Goal: Book appointment/travel/reservation

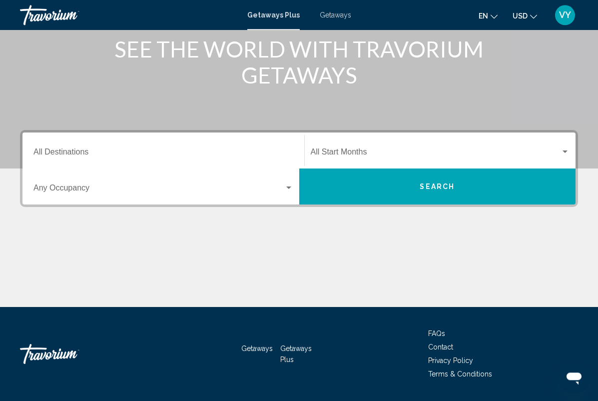
scroll to position [131, 0]
click at [45, 153] on input "Destination All Destinations" at bounding box center [163, 153] width 260 height 9
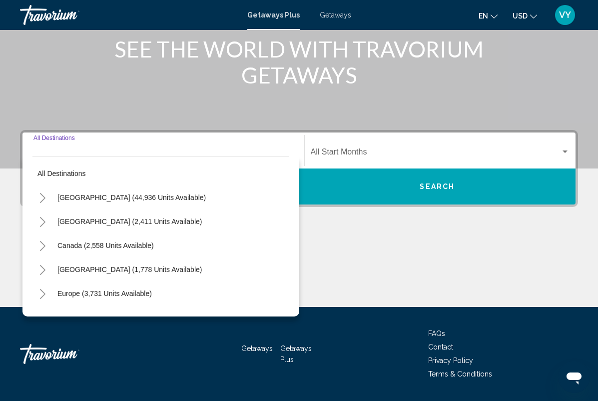
scroll to position [0, 0]
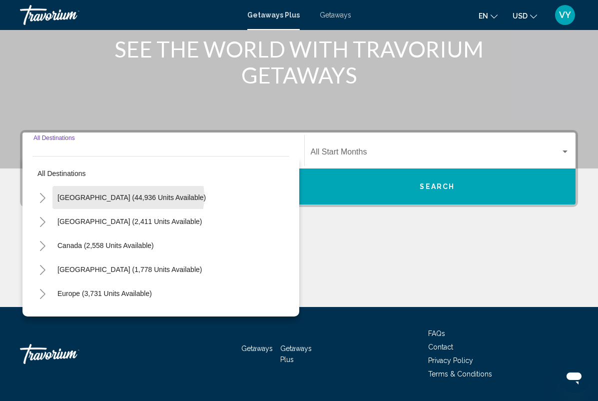
click at [128, 197] on span "[GEOGRAPHIC_DATA] (44,936 units available)" at bounding box center [131, 197] width 148 height 8
type input "**********"
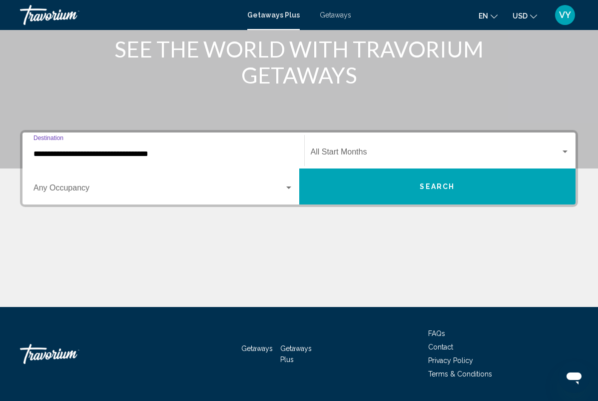
click at [256, 192] on span "Search widget" at bounding box center [158, 189] width 251 height 9
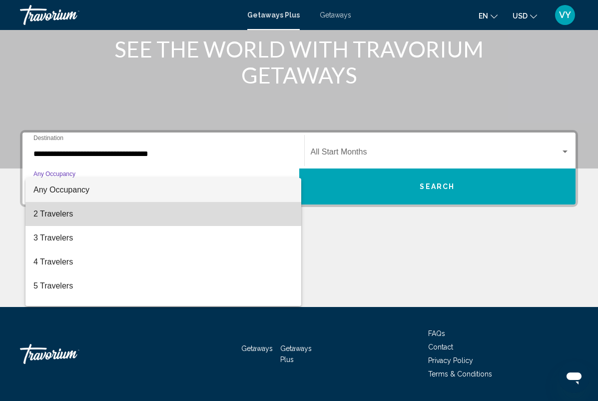
click at [156, 213] on span "2 Travelers" at bounding box center [163, 214] width 260 height 24
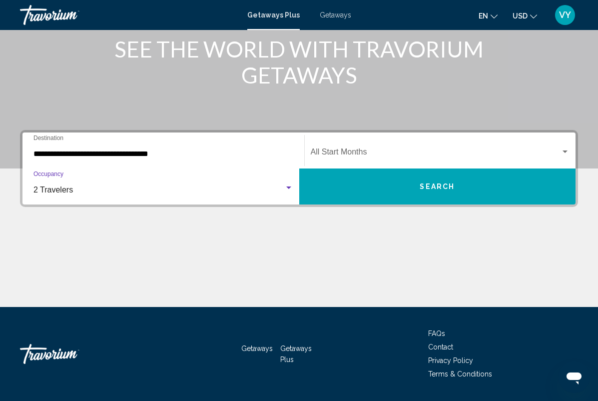
click at [449, 186] on span "Search" at bounding box center [437, 187] width 35 height 8
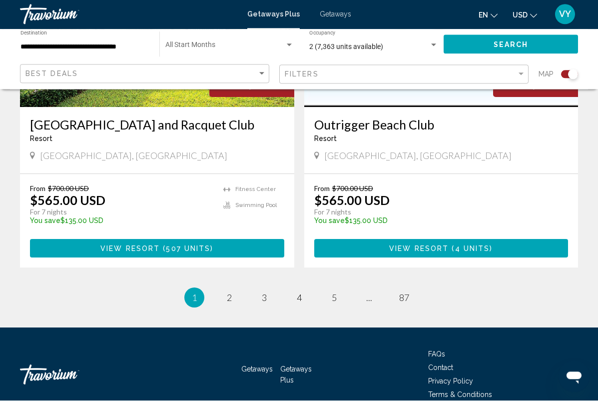
scroll to position [2222, 0]
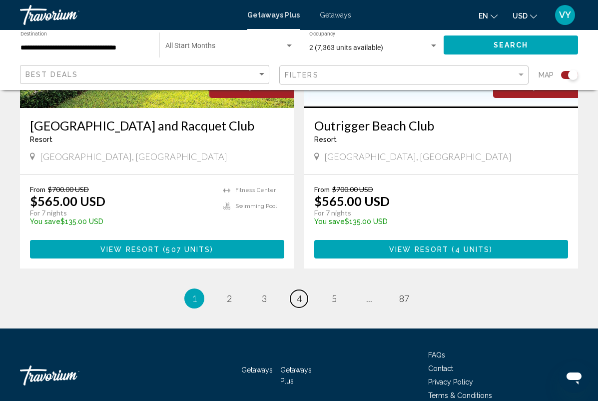
click at [299, 293] on span "4" at bounding box center [299, 298] width 5 height 11
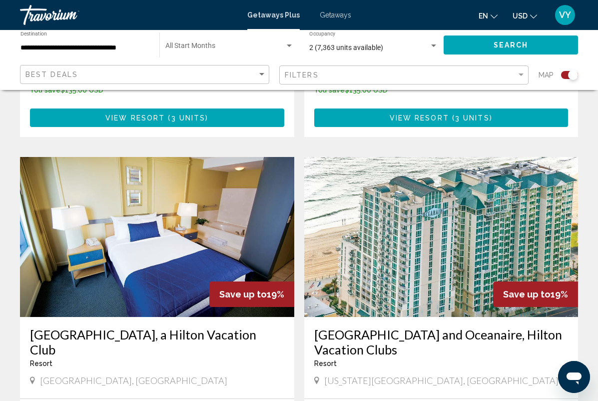
scroll to position [1661, 0]
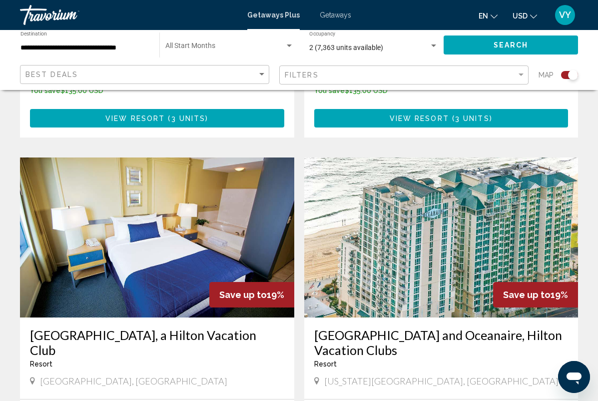
click at [472, 329] on h3 "[GEOGRAPHIC_DATA] and Oceanaire, Hilton Vacation Clubs" at bounding box center [441, 342] width 254 height 30
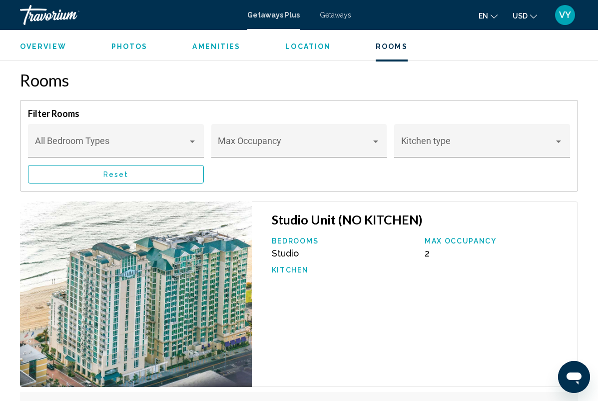
scroll to position [1763, 0]
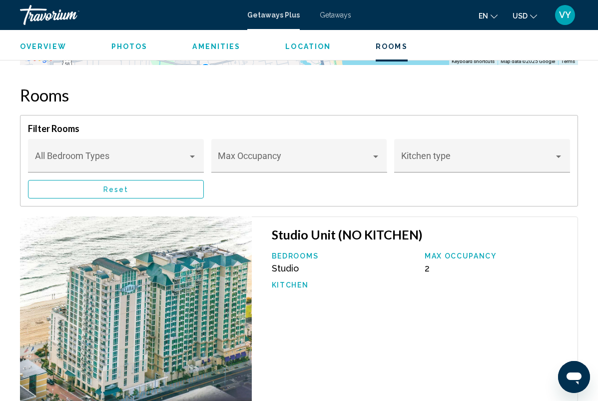
click at [48, 155] on span "Main content" at bounding box center [111, 160] width 153 height 10
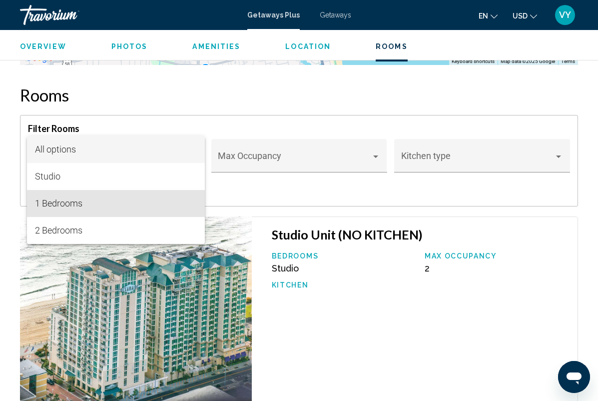
click at [43, 202] on span "1 Bedrooms" at bounding box center [116, 203] width 162 height 27
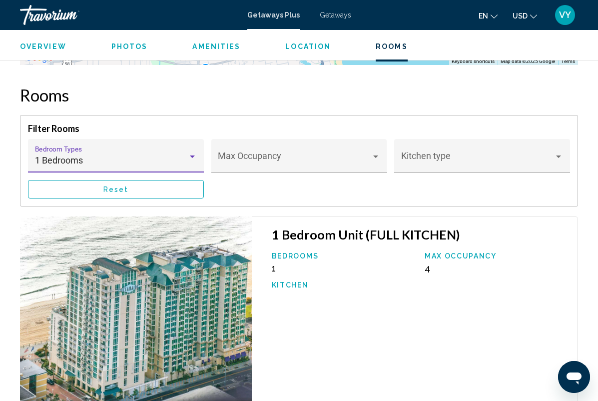
click at [365, 155] on span "Main content" at bounding box center [294, 160] width 153 height 10
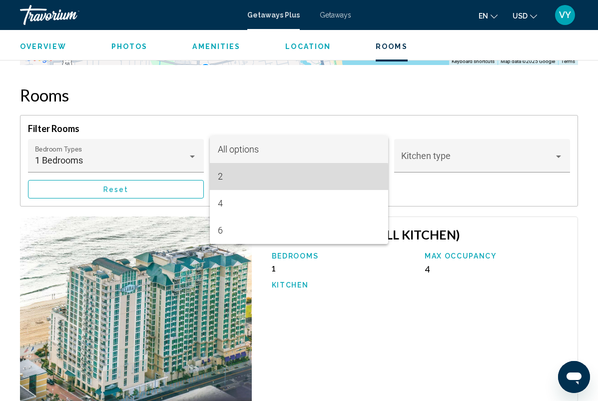
click at [286, 179] on span "2" at bounding box center [299, 176] width 162 height 27
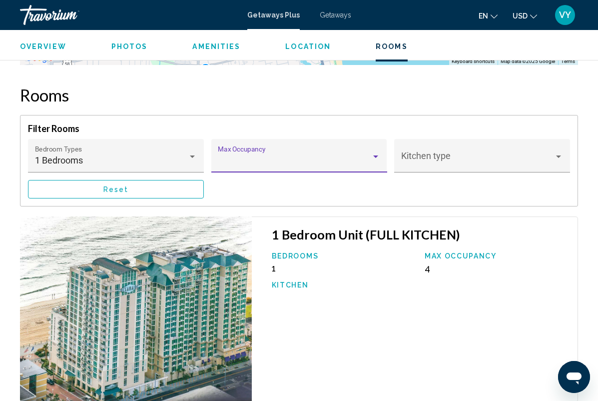
scroll to position [1693, 0]
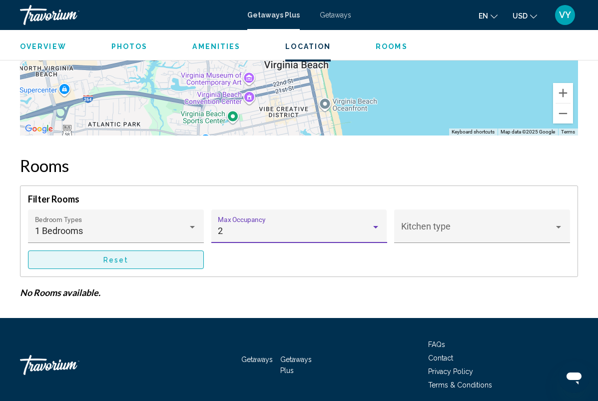
click at [153, 250] on button "Reset" at bounding box center [116, 259] width 176 height 18
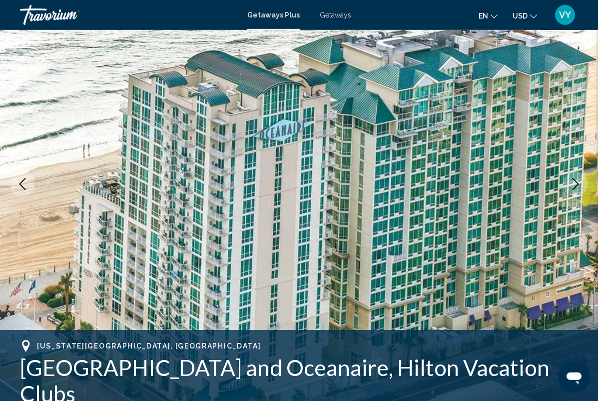
scroll to position [0, 0]
